Goal: Task Accomplishment & Management: Manage account settings

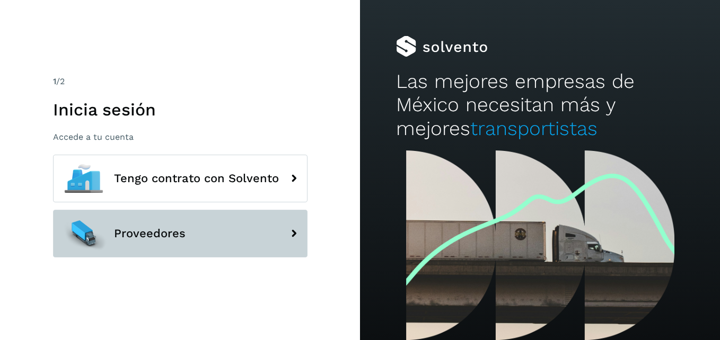
click at [171, 233] on span "Proveedores" at bounding box center [150, 233] width 72 height 13
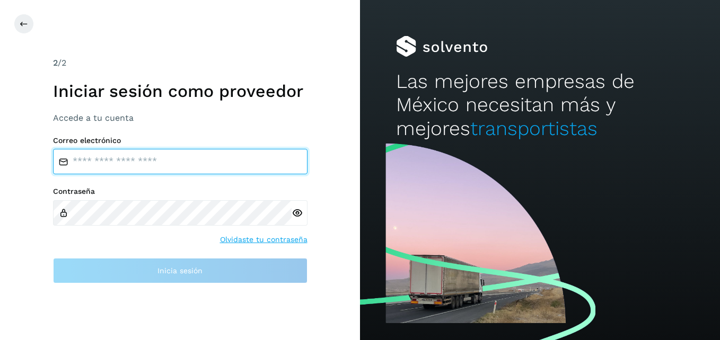
type input "**********"
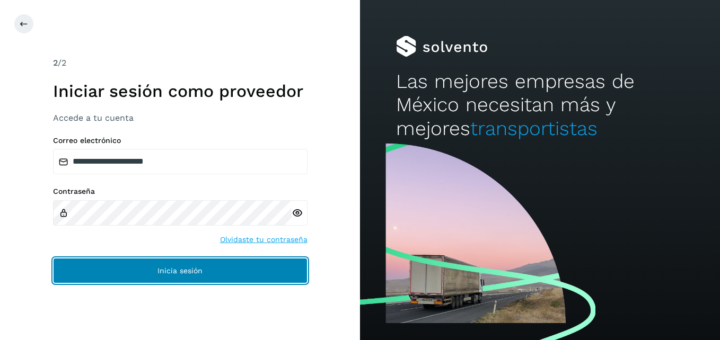
click at [199, 269] on span "Inicia sesión" at bounding box center [179, 270] width 45 height 7
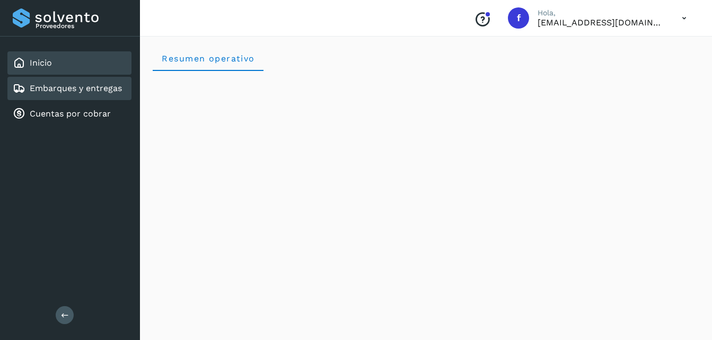
click at [101, 92] on link "Embarques y entregas" at bounding box center [76, 88] width 92 height 10
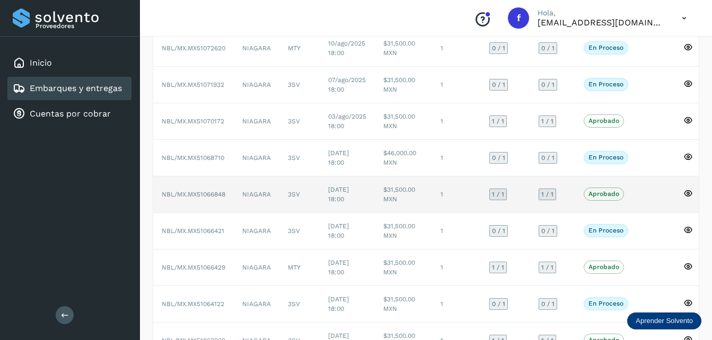
scroll to position [159, 0]
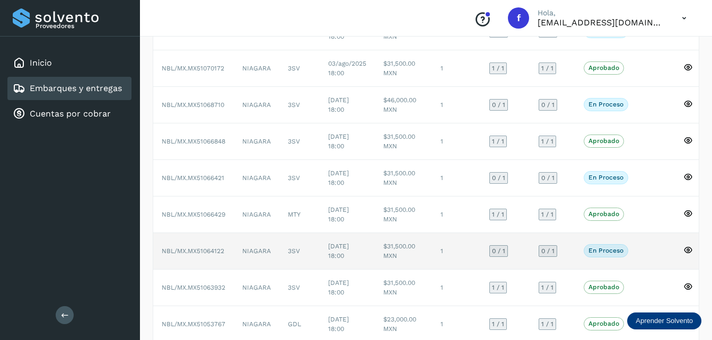
click at [310, 253] on td "3SV" at bounding box center [299, 251] width 40 height 37
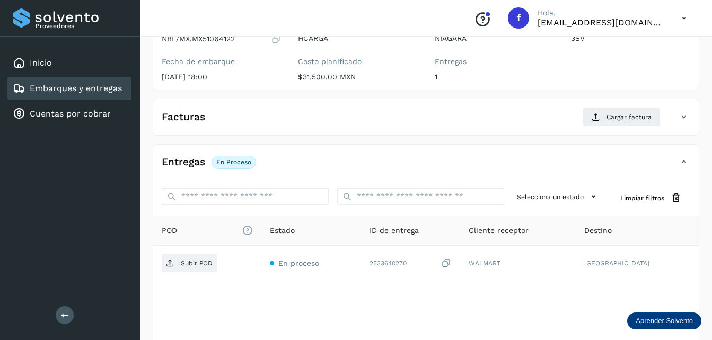
scroll to position [53, 0]
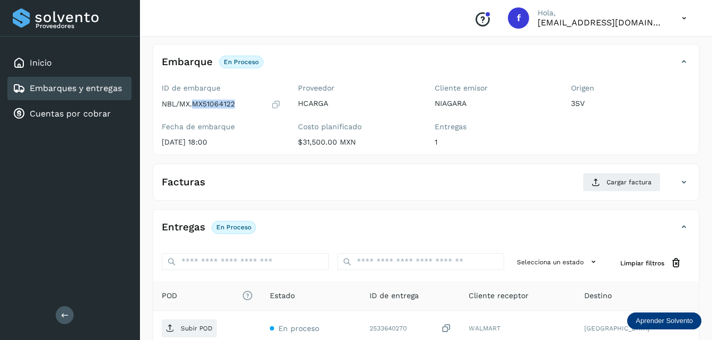
drag, startPoint x: 232, startPoint y: 106, endPoint x: 192, endPoint y: 104, distance: 39.8
click at [192, 104] on div "NBL/MX.MX51064122" at bounding box center [221, 104] width 119 height 11
copy p "MX51064122"
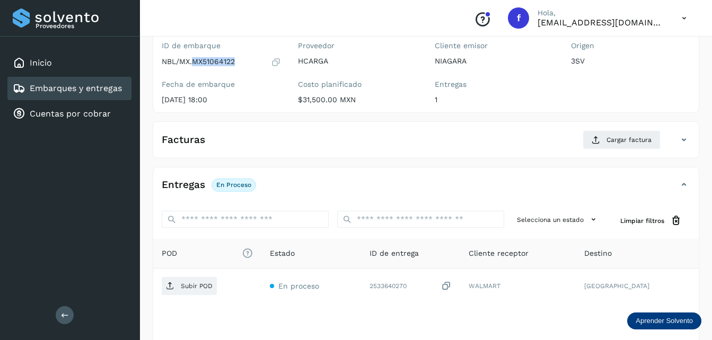
scroll to position [106, 0]
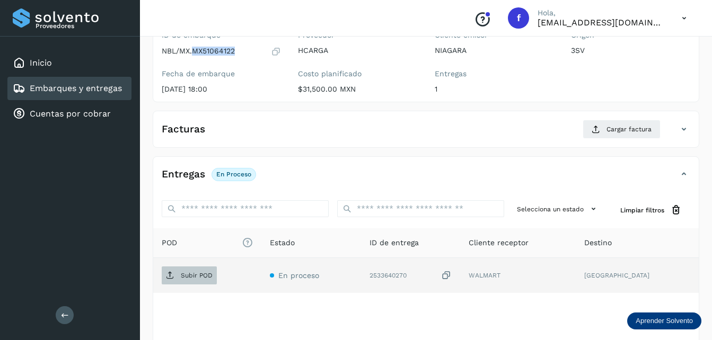
click at [183, 278] on p "Subir POD" at bounding box center [197, 275] width 32 height 7
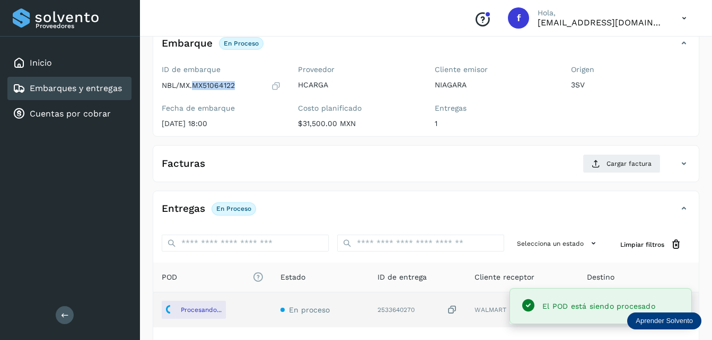
scroll to position [53, 0]
